Goal: Check status: Check status

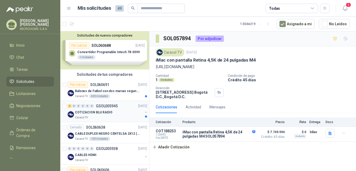
click at [113, 111] on div "COTIZACION BLU RADIO" at bounding box center [109, 112] width 68 height 6
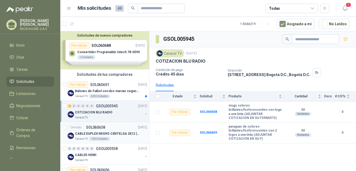
click at [111, 127] on div "Cerrado SOL060638 [DATE]" at bounding box center [108, 127] width 80 height 6
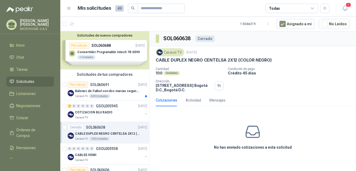
scroll to position [26, 0]
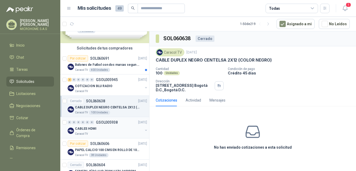
click at [105, 128] on div "CABLES HDMI" at bounding box center [109, 128] width 68 height 6
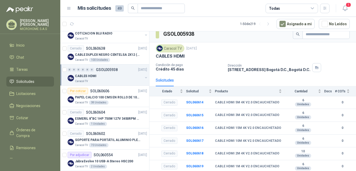
scroll to position [105, 0]
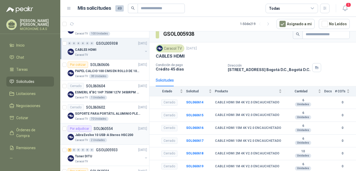
click at [116, 136] on p "Jabra Evolve 10 USB-A Stereo HSC200" at bounding box center [104, 134] width 58 height 5
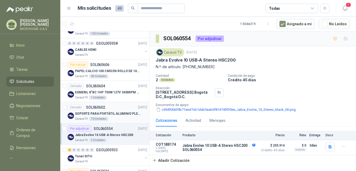
scroll to position [131, 0]
